Goal: Information Seeking & Learning: Learn about a topic

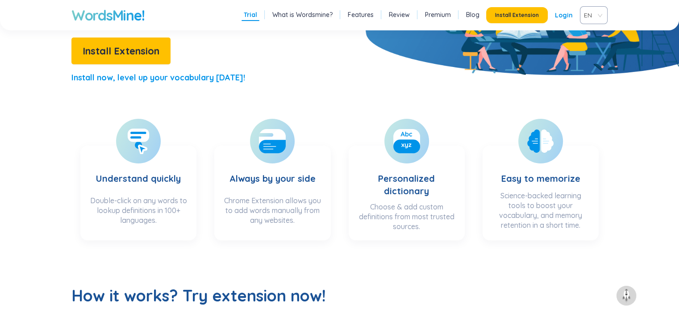
scroll to position [216, 0]
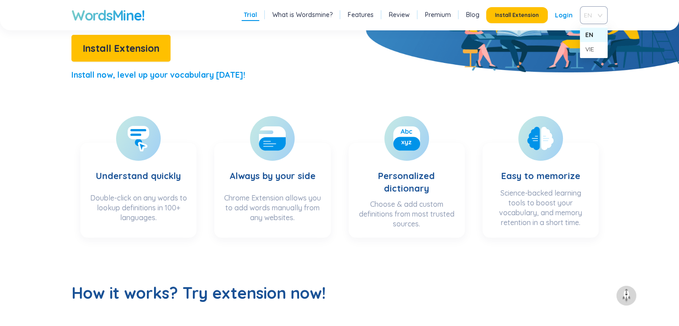
click at [593, 17] on span "EN" at bounding box center [592, 14] width 16 height 13
click at [600, 49] on div "VIE" at bounding box center [593, 49] width 17 height 10
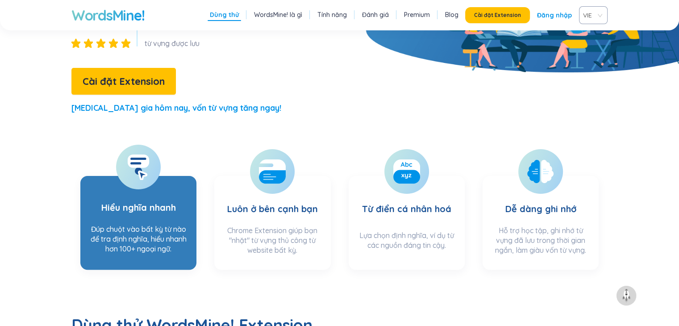
click at [117, 224] on div "Đúp chuột vào bất kỳ từ nào để tra định nghĩa, hiểu nhanh hơn 100+ ngoại ngữ." at bounding box center [138, 241] width 98 height 35
click at [146, 224] on div "Đúp chuột vào bất kỳ từ nào để tra định nghĩa, hiểu nhanh hơn 100+ ngoại ngữ." at bounding box center [138, 241] width 98 height 35
click at [177, 181] on section "Hiểu nghĩa nhanh Đúp chuột vào bất kỳ từ nào để tra định nghĩa, hiểu nhanh hơn …" at bounding box center [138, 223] width 116 height 94
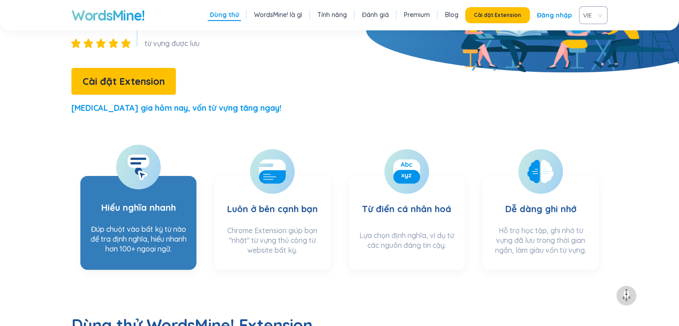
click at [177, 181] on section "Hiểu nghĩa nhanh Đúp chuột vào bất kỳ từ nào để tra định nghĩa, hiểu nhanh hơn …" at bounding box center [138, 223] width 116 height 94
click at [150, 146] on div at bounding box center [138, 167] width 45 height 45
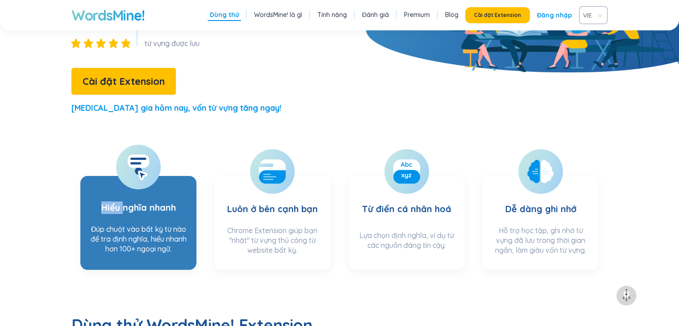
click at [150, 146] on div at bounding box center [138, 167] width 45 height 45
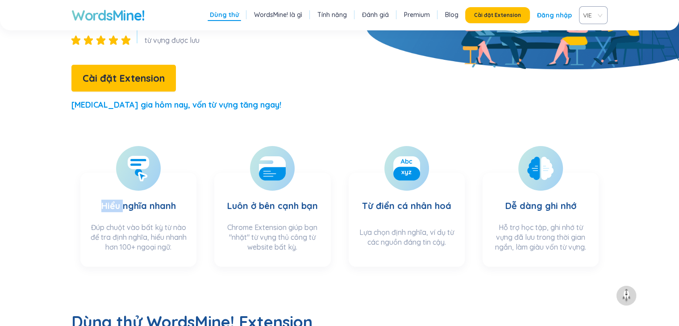
scroll to position [220, 0]
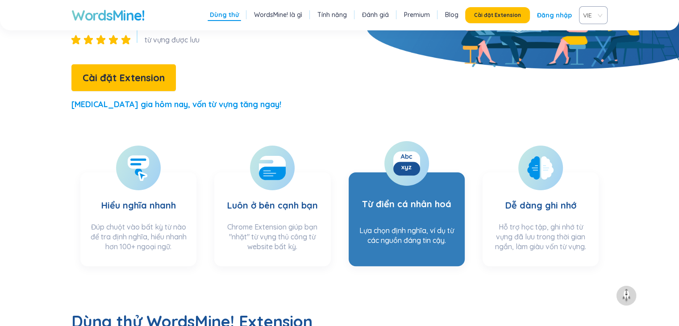
click at [395, 180] on h3 "Từ điển cá nhân hoá" at bounding box center [406, 200] width 89 height 41
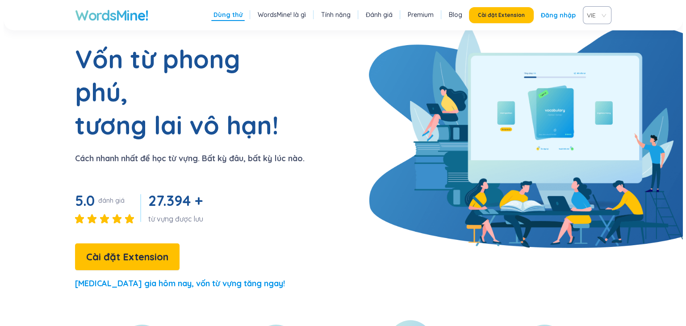
scroll to position [0, 0]
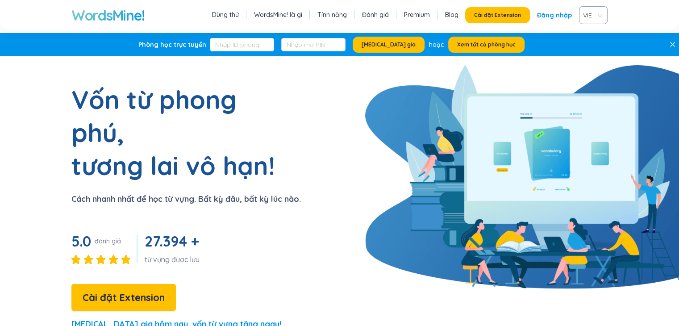
click at [564, 18] on link "Đăng nhập" at bounding box center [554, 15] width 35 height 16
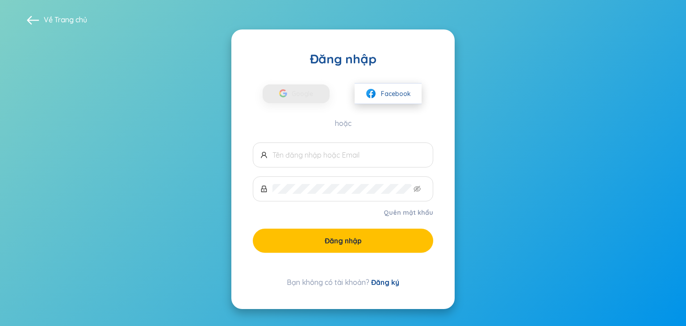
click at [398, 89] on span "Facebook" at bounding box center [396, 94] width 30 height 10
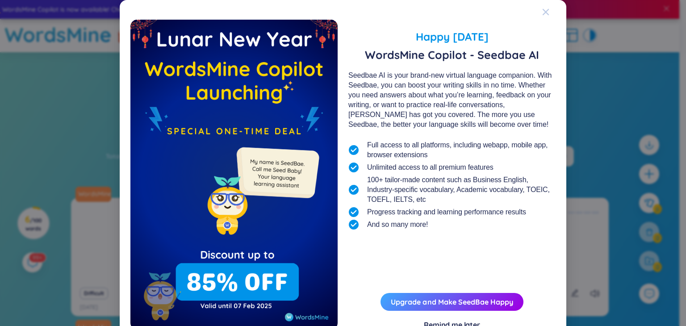
click at [542, 5] on div "Close" at bounding box center [545, 12] width 7 height 24
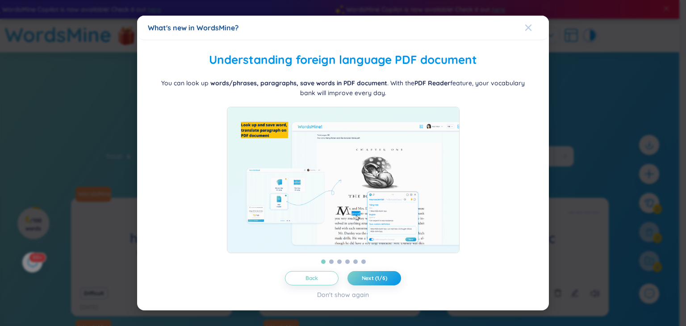
click at [528, 24] on icon "Close" at bounding box center [528, 27] width 7 height 7
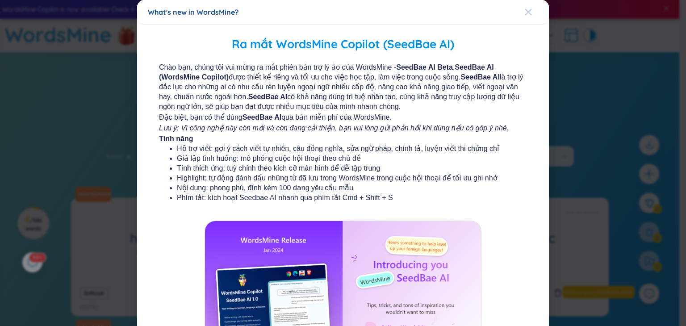
click at [526, 6] on div "Close" at bounding box center [528, 12] width 7 height 24
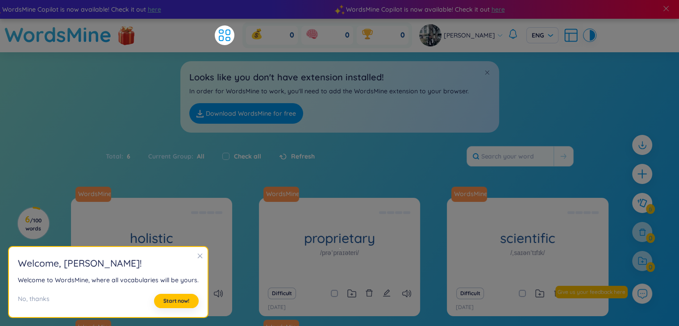
click at [199, 257] on icon "close" at bounding box center [200, 256] width 6 height 6
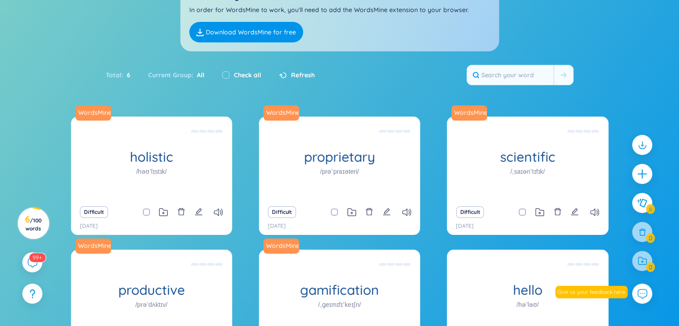
scroll to position [92, 0]
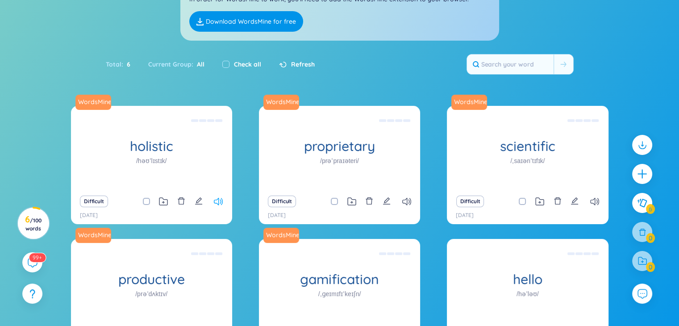
click at [218, 201] on icon at bounding box center [218, 202] width 9 height 8
click at [404, 204] on icon at bounding box center [406, 202] width 9 height 8
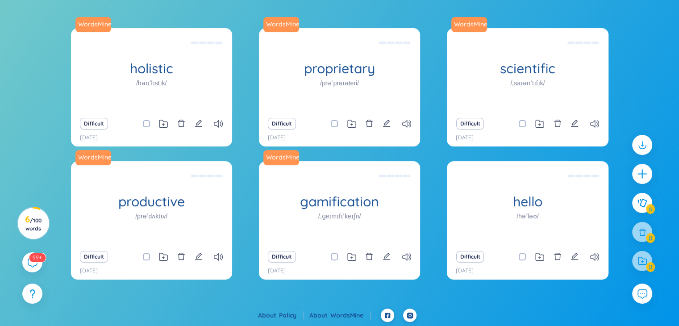
scroll to position [0, 0]
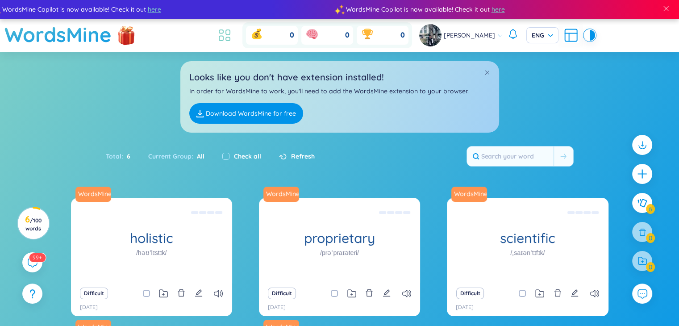
click at [234, 36] on li at bounding box center [225, 35] width 20 height 20
click at [226, 35] on icon at bounding box center [225, 35] width 16 height 16
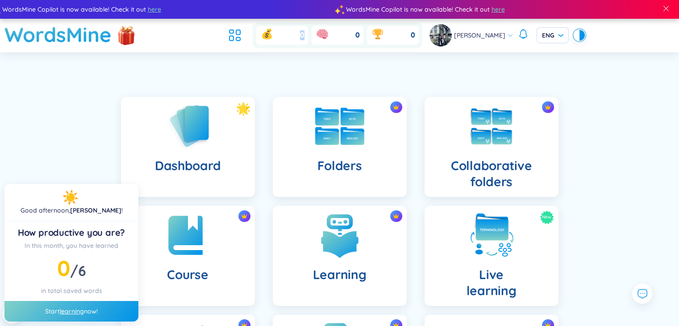
scroll to position [88, 0]
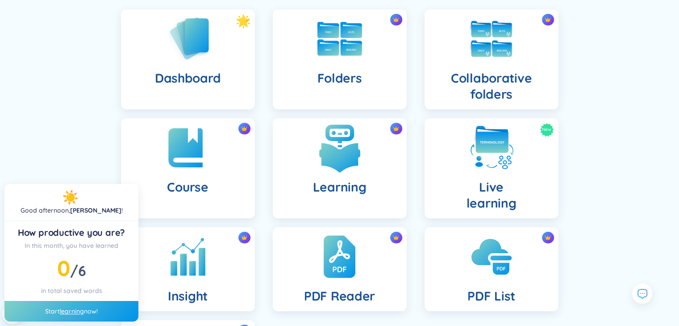
click at [351, 160] on img at bounding box center [339, 147] width 49 height 49
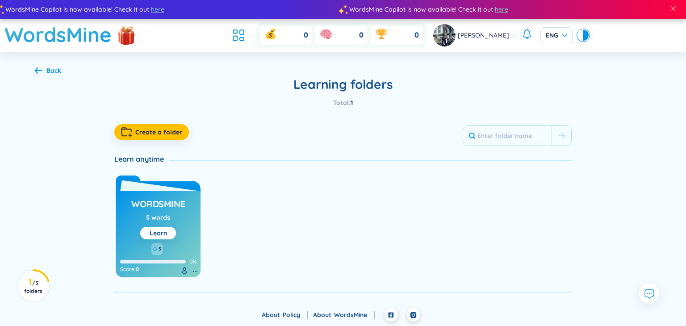
click at [130, 205] on div "WordsMine 5 words Learn 5 0% Score : 0" at bounding box center [158, 234] width 85 height 86
click at [132, 186] on div "WordsMine 5 words Learn 5 0% Score : 0" at bounding box center [158, 224] width 85 height 106
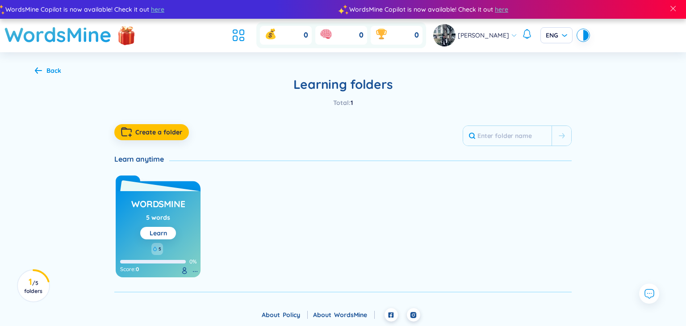
click at [164, 217] on div "5 words" at bounding box center [158, 218] width 24 height 10
click at [187, 211] on div "WordsMine 5 words Learn 5 0% Score : 0" at bounding box center [158, 234] width 85 height 86
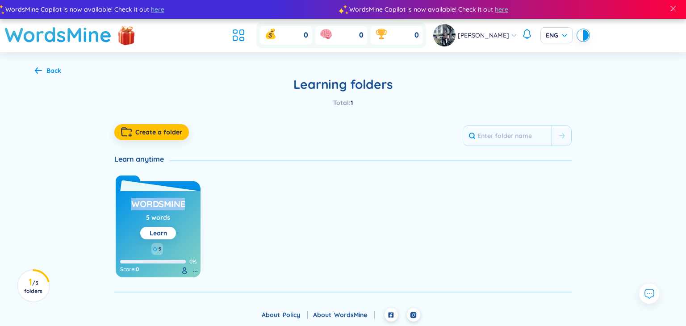
click at [187, 211] on div "WordsMine 5 words Learn 5 0% Score : 0" at bounding box center [158, 234] width 85 height 86
click at [488, 136] on input "text" at bounding box center [507, 136] width 88 height 20
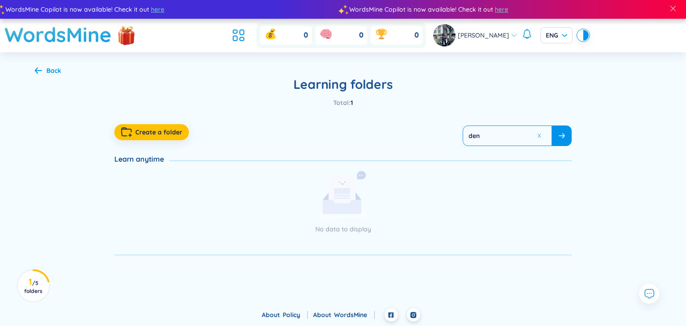
type input "den"
click at [159, 130] on span "Create a folder" at bounding box center [158, 132] width 47 height 9
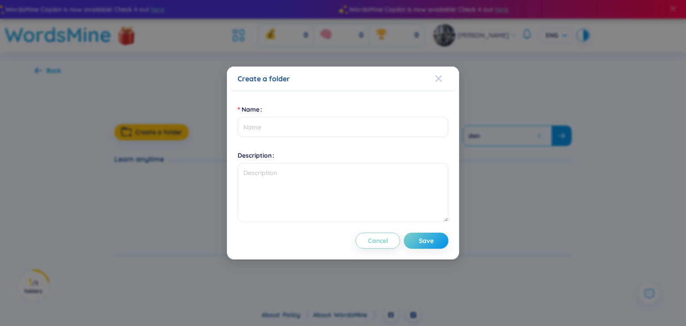
click at [436, 77] on icon "Close" at bounding box center [438, 78] width 7 height 7
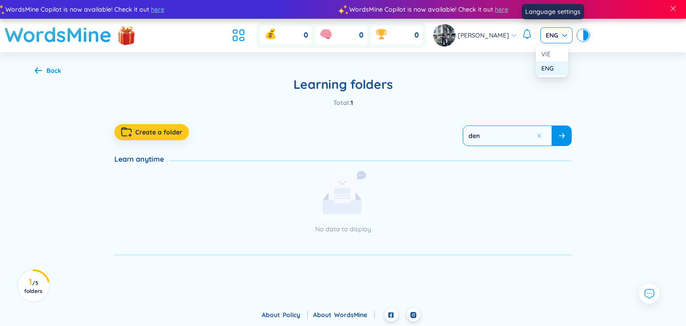
click at [553, 37] on span "ENG" at bounding box center [556, 35] width 21 height 9
click at [550, 50] on div "VIE" at bounding box center [551, 54] width 21 height 10
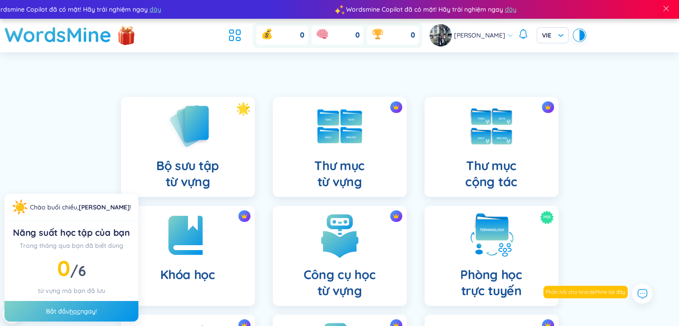
click at [99, 313] on div "Bắt đầu học ngay!" at bounding box center [71, 311] width 134 height 21
click at [76, 313] on link "học" at bounding box center [75, 311] width 11 height 8
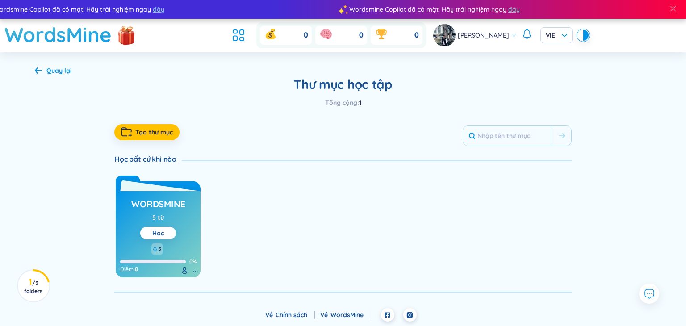
click at [144, 236] on button "Học" at bounding box center [158, 233] width 36 height 13
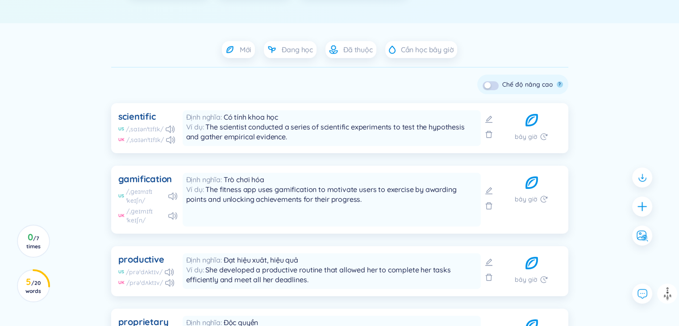
scroll to position [220, 0]
click at [168, 131] on icon at bounding box center [170, 129] width 9 height 8
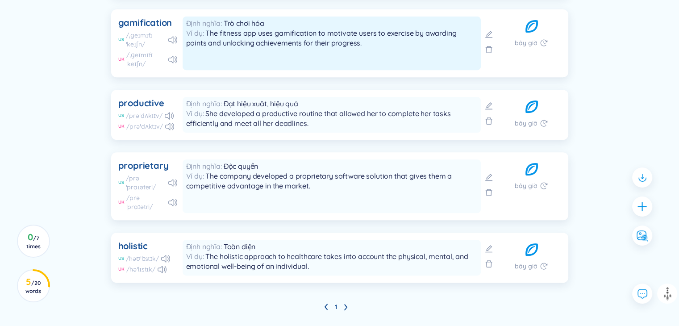
scroll to position [390, 0]
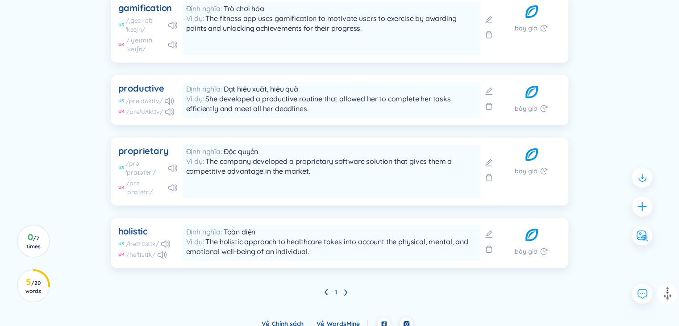
click at [335, 285] on link "1" at bounding box center [336, 291] width 2 height 13
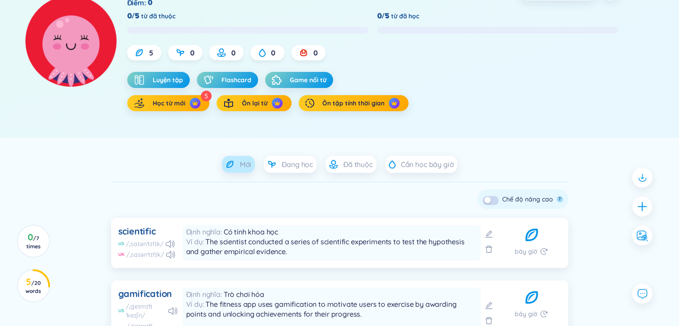
scroll to position [104, 0]
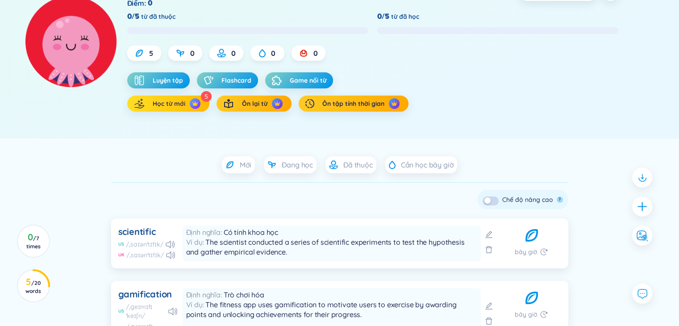
click at [172, 103] on span "Học từ mới" at bounding box center [169, 103] width 33 height 9
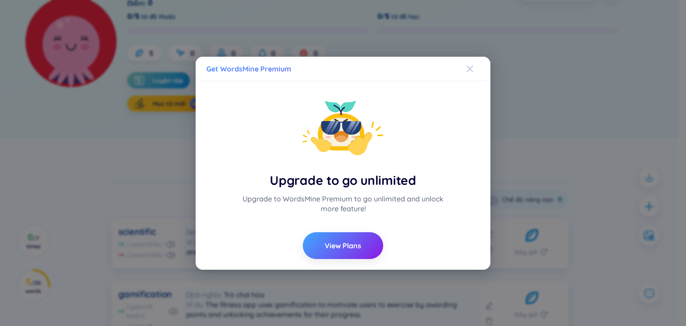
click at [476, 71] on span "Close" at bounding box center [478, 69] width 24 height 24
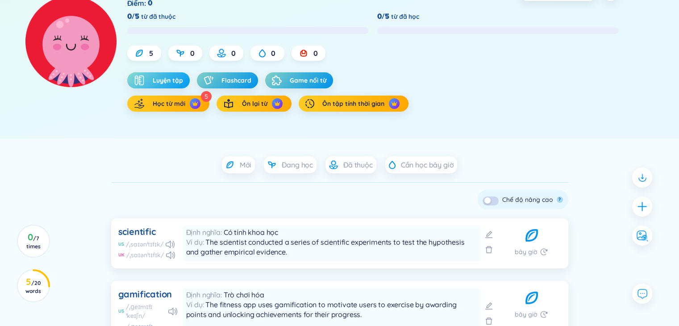
click at [176, 80] on span "Luyện tập" at bounding box center [168, 80] width 30 height 9
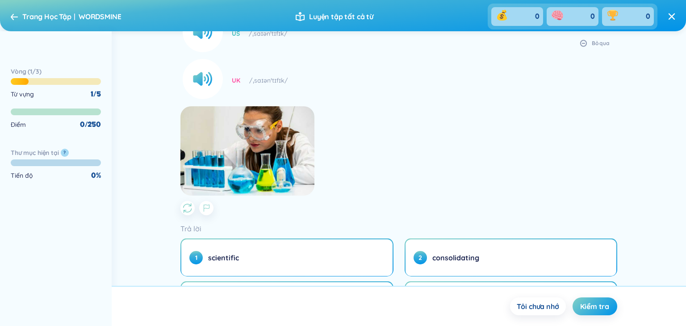
scroll to position [151, 0]
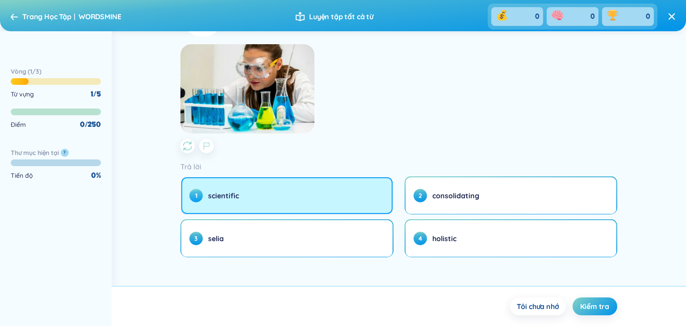
click at [238, 202] on button "1 scientific" at bounding box center [286, 195] width 211 height 37
click at [254, 204] on button "1 scientific" at bounding box center [286, 195] width 211 height 37
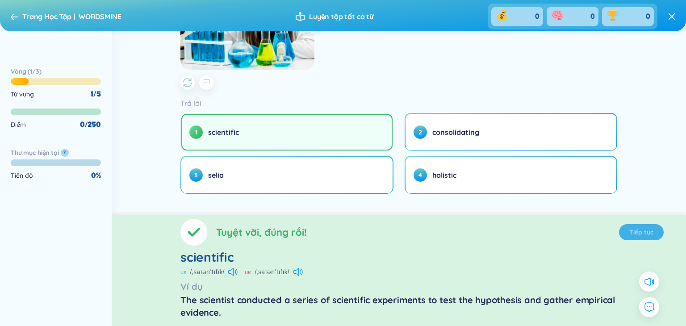
scroll to position [216, 0]
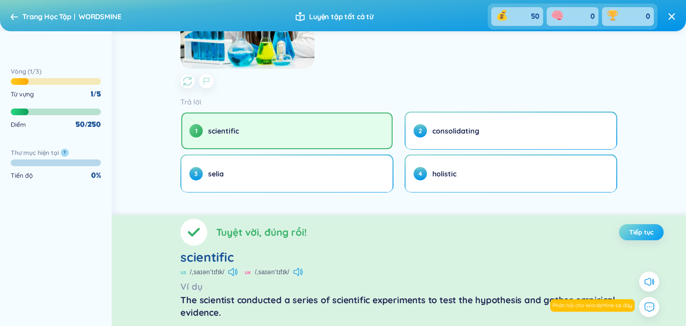
click at [652, 232] on span "Tiếp tục" at bounding box center [641, 232] width 24 height 9
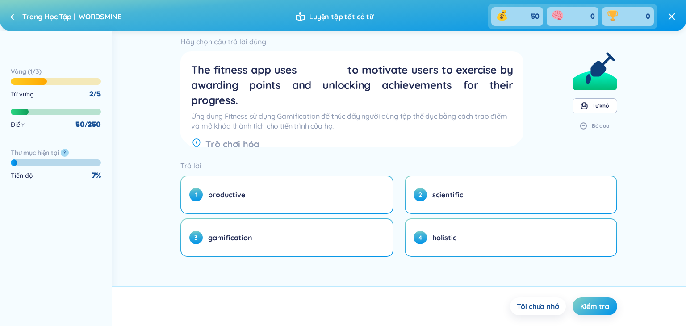
scroll to position [0, 0]
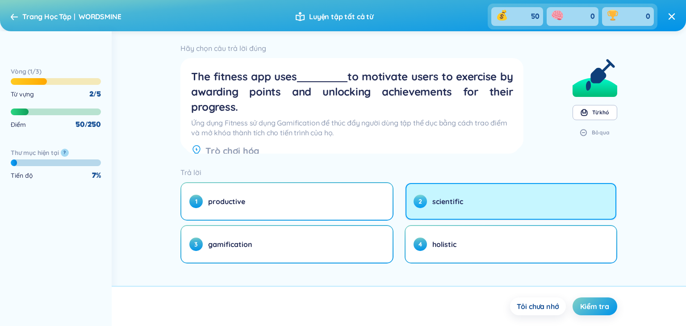
click at [490, 209] on button "2 scientific" at bounding box center [510, 201] width 211 height 37
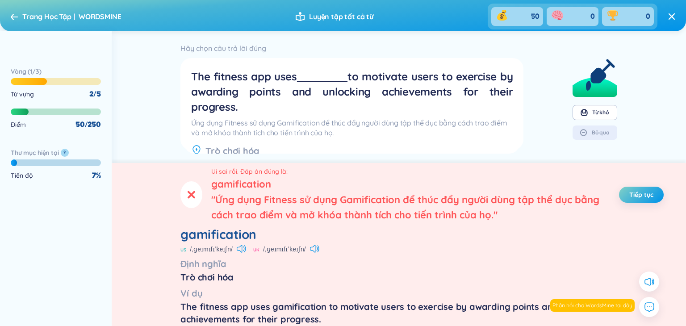
click at [192, 197] on icon at bounding box center [192, 194] width 8 height 13
click at [650, 196] on span "Tiếp tục" at bounding box center [641, 194] width 24 height 9
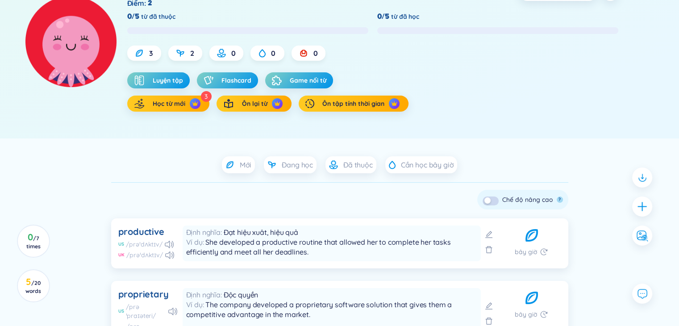
scroll to position [108, 0]
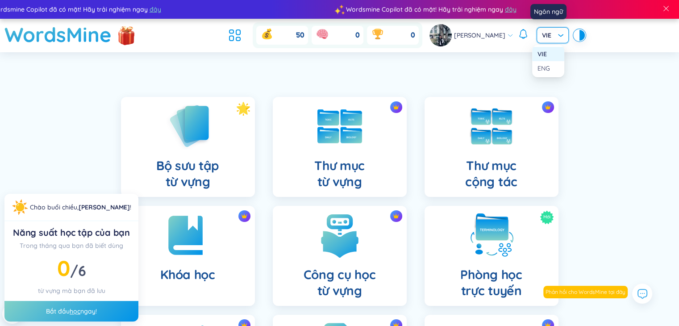
click at [542, 30] on input "search" at bounding box center [549, 34] width 15 height 13
click at [547, 68] on div "ENG" at bounding box center [548, 68] width 21 height 10
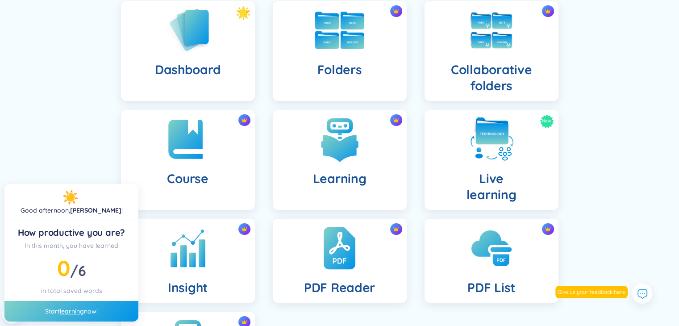
scroll to position [96, 0]
